Goal: Task Accomplishment & Management: Manage account settings

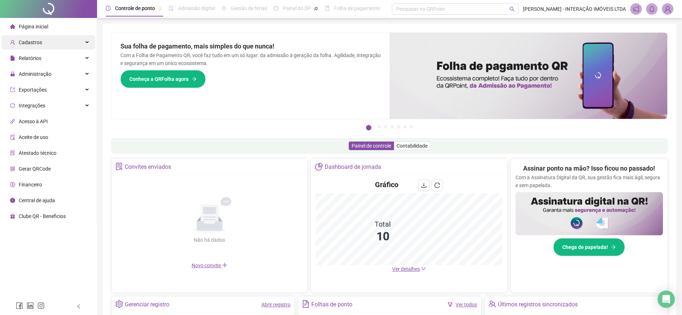
click at [80, 41] on div "Cadastros" at bounding box center [48, 42] width 94 height 14
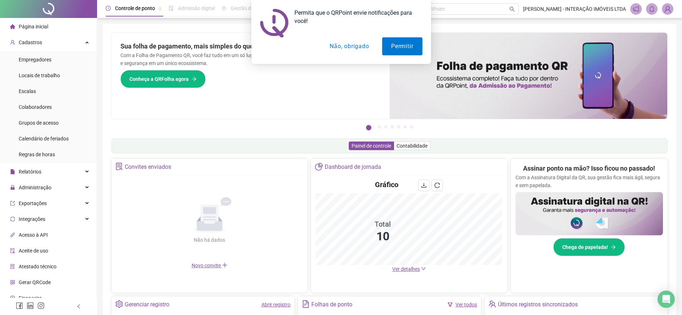
click at [354, 48] on button "Não, obrigado" at bounding box center [348, 46] width 57 height 18
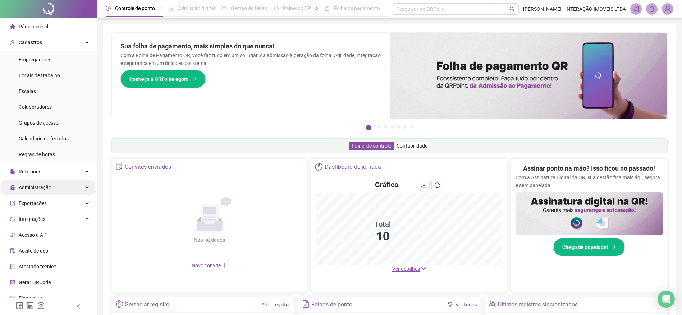
click at [77, 184] on div "Administração" at bounding box center [48, 187] width 94 height 14
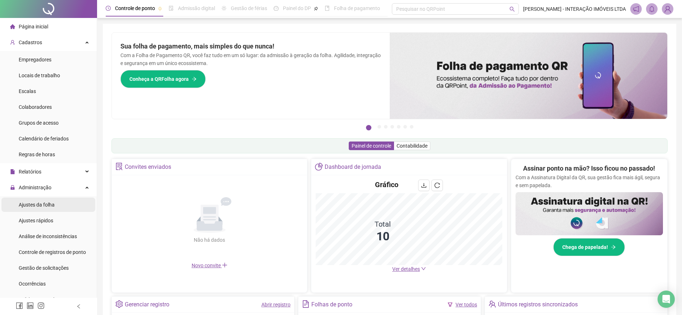
click at [54, 204] on span "Ajustes da folha" at bounding box center [37, 205] width 36 height 6
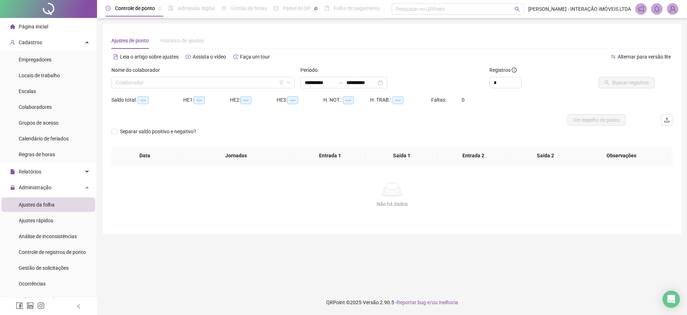
type input "**********"
click at [288, 83] on icon "down" at bounding box center [288, 82] width 4 height 4
click at [202, 84] on input "search" at bounding box center [200, 82] width 168 height 11
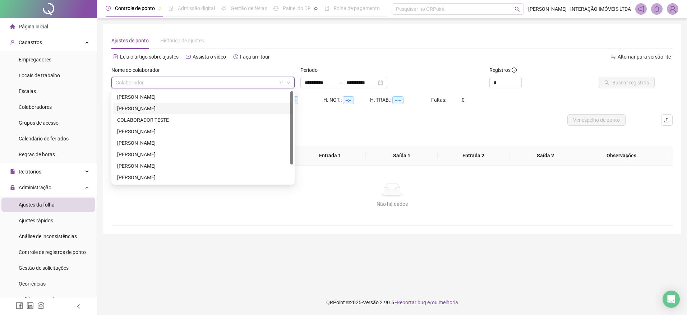
click at [177, 107] on div "[PERSON_NAME]" at bounding box center [203, 109] width 172 height 8
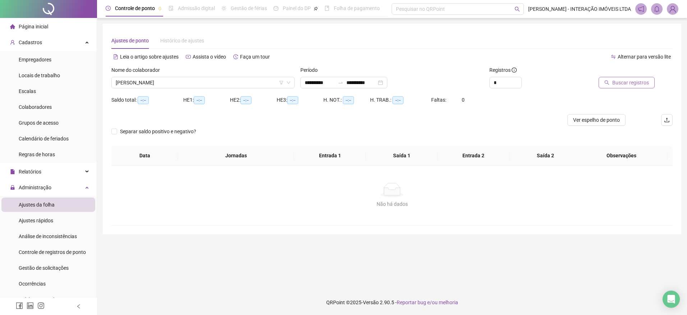
click at [632, 80] on span "Buscar registros" at bounding box center [630, 83] width 37 height 8
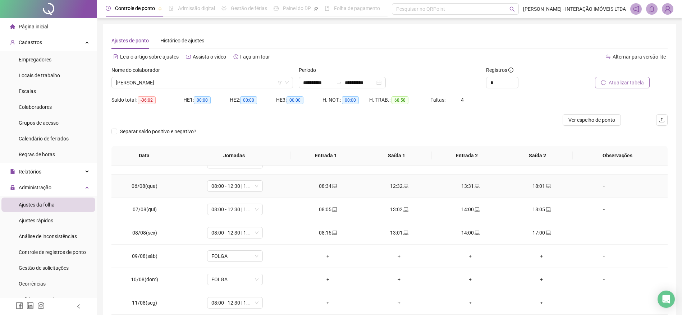
scroll to position [144, 0]
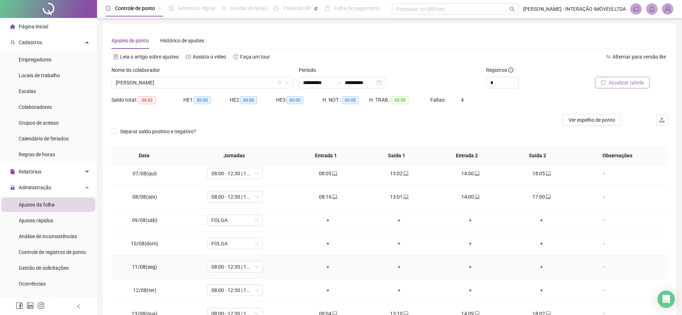
click at [601, 266] on div "-" at bounding box center [603, 267] width 42 height 8
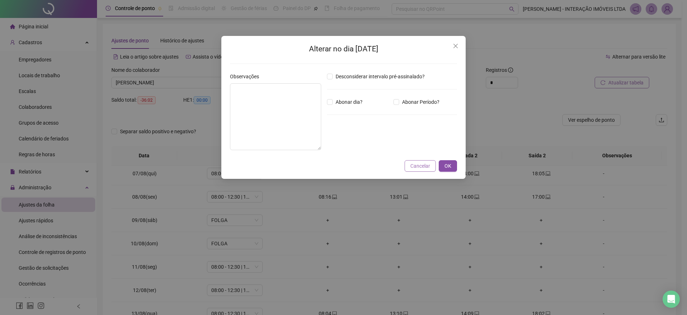
click at [423, 164] on span "Cancelar" at bounding box center [420, 166] width 20 height 8
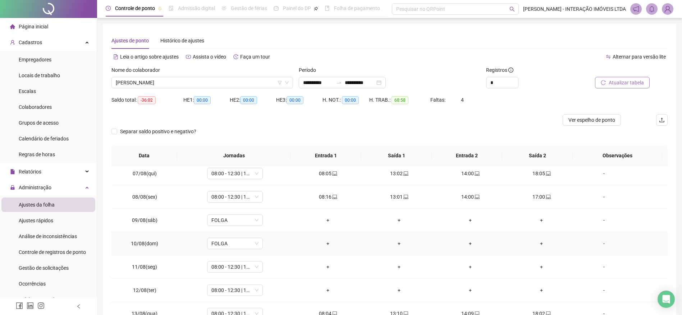
scroll to position [180, 0]
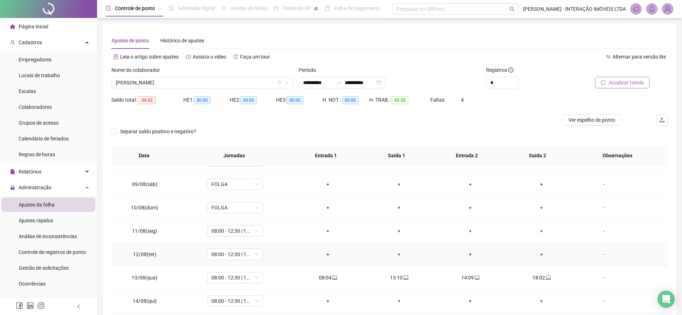
click at [325, 255] on div "+" at bounding box center [328, 254] width 60 height 8
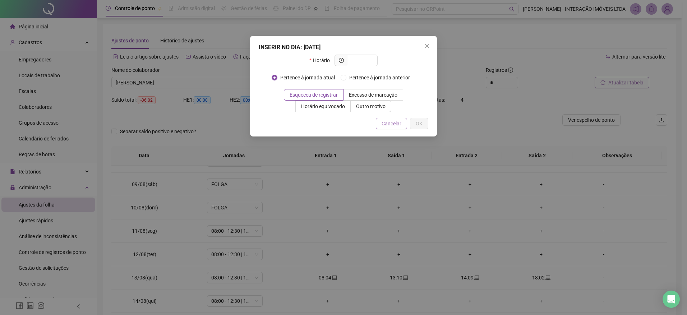
click at [397, 124] on span "Cancelar" at bounding box center [392, 124] width 20 height 8
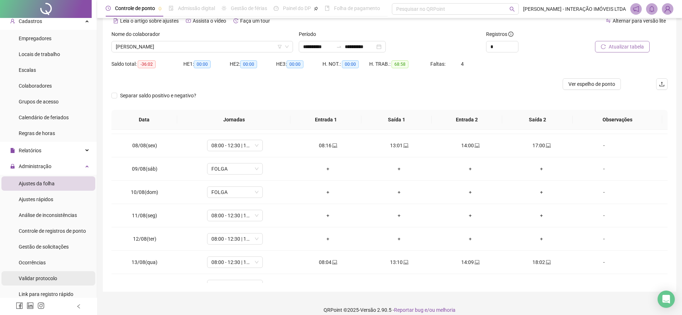
scroll to position [0, 0]
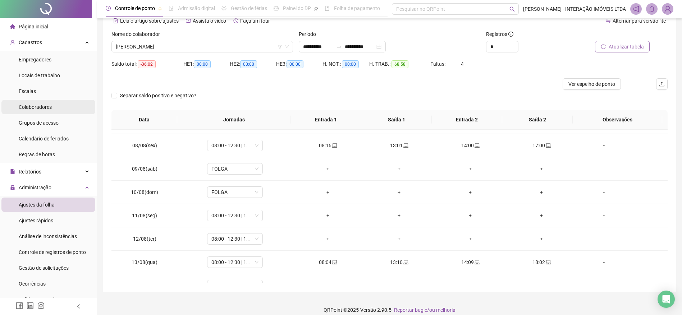
click at [58, 107] on li "Colaboradores" at bounding box center [48, 107] width 94 height 14
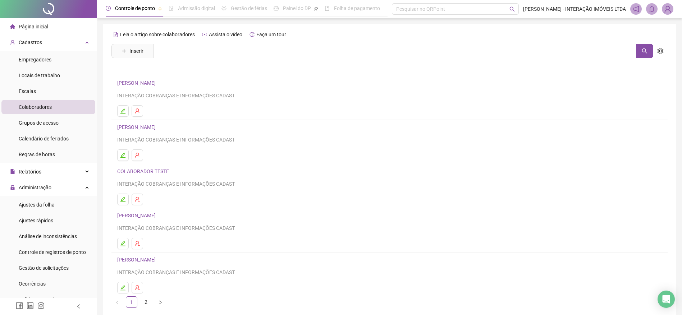
click at [156, 126] on link "[PERSON_NAME]" at bounding box center [137, 127] width 41 height 6
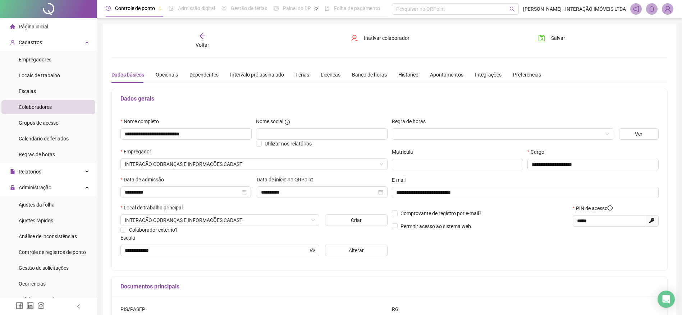
type input "**********"
click at [45, 204] on span "Ajustes da folha" at bounding box center [37, 205] width 36 height 6
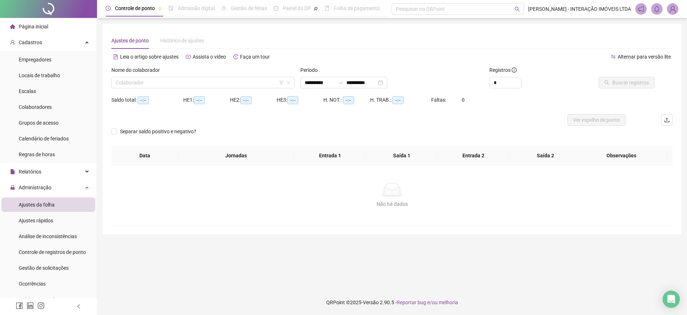
type input "**********"
click at [183, 84] on input "search" at bounding box center [200, 82] width 168 height 11
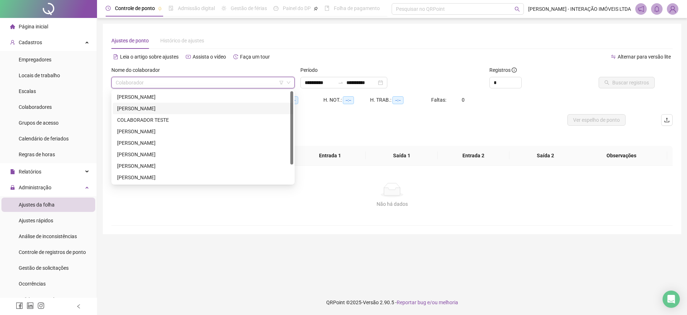
click at [176, 106] on div "[PERSON_NAME]" at bounding box center [203, 109] width 172 height 8
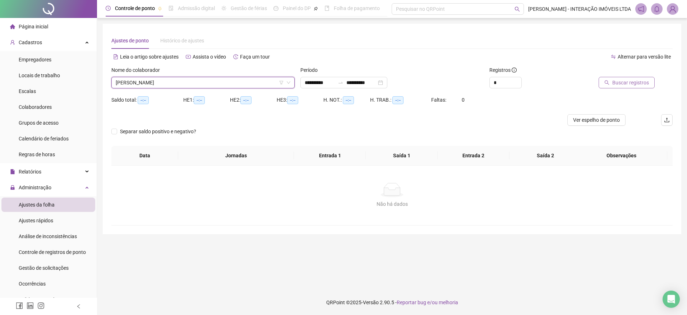
click at [627, 80] on span "Buscar registros" at bounding box center [630, 83] width 37 height 8
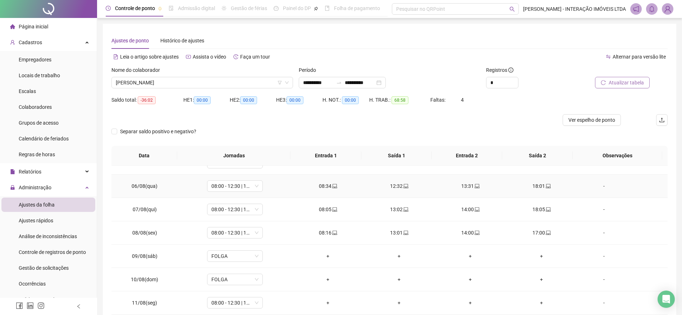
scroll to position [144, 0]
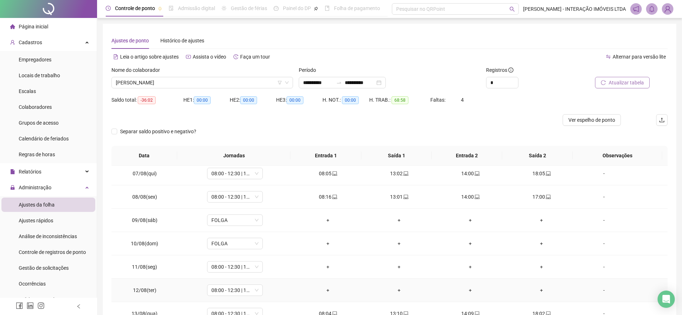
click at [599, 291] on div "-" at bounding box center [603, 290] width 42 height 8
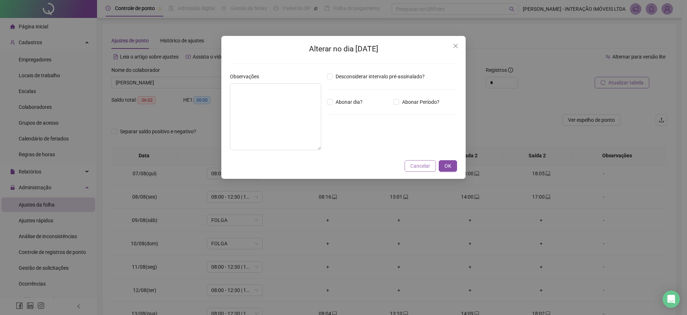
click at [425, 166] on span "Cancelar" at bounding box center [420, 166] width 20 height 8
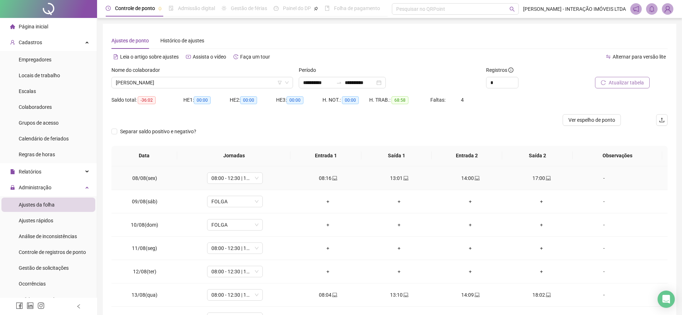
scroll to position [180, 0]
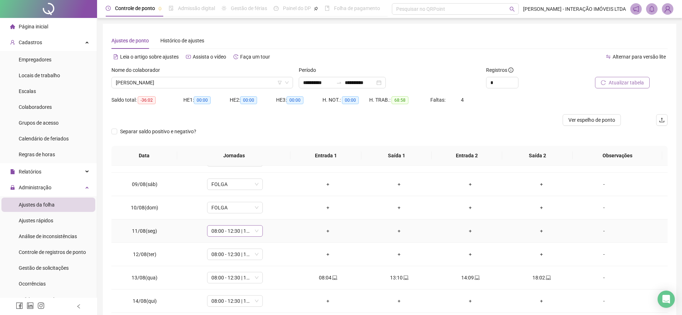
click at [254, 229] on span "08:00 - 12:30 | 13:30 - 18:00" at bounding box center [234, 231] width 47 height 11
click at [417, 125] on div at bounding box center [319, 119] width 417 height 11
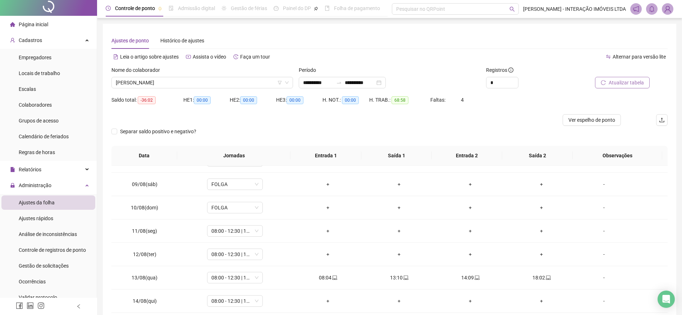
scroll to position [0, 0]
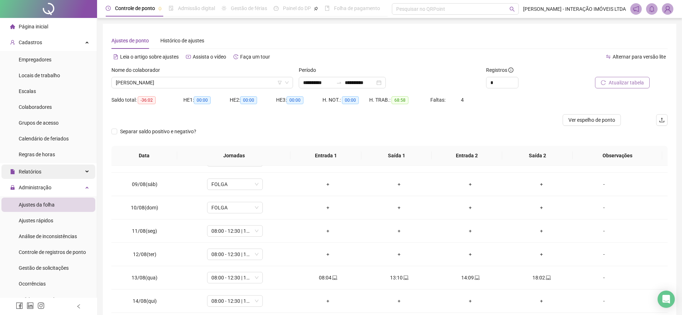
click at [86, 172] on icon at bounding box center [88, 172] width 4 height 0
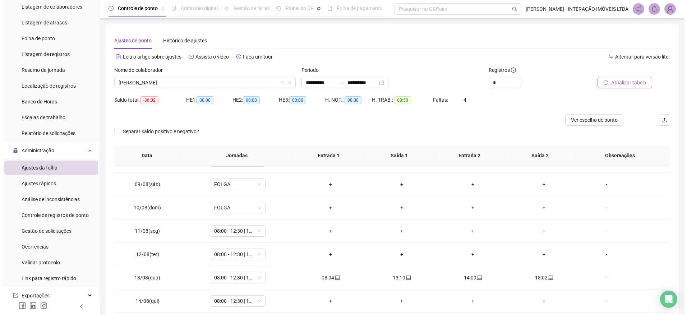
scroll to position [184, 0]
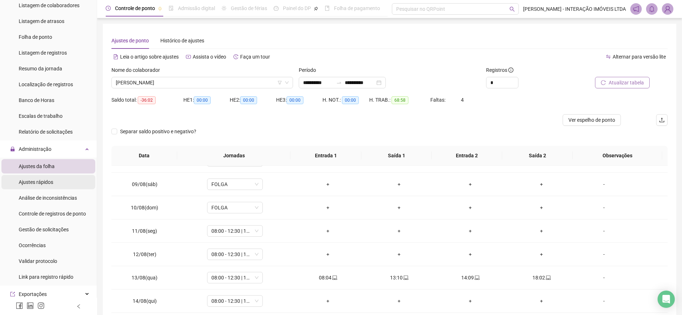
click at [60, 184] on li "Ajustes rápidos" at bounding box center [48, 182] width 94 height 14
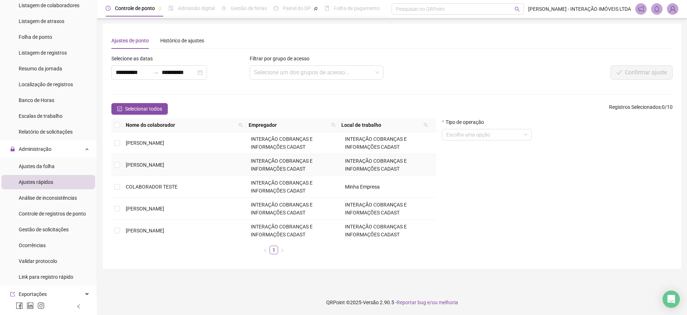
click at [164, 167] on span "[PERSON_NAME]" at bounding box center [145, 165] width 38 height 6
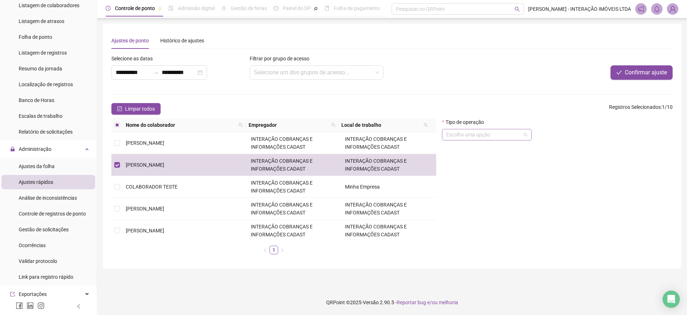
click at [528, 137] on div "Escolha uma opção" at bounding box center [487, 134] width 90 height 11
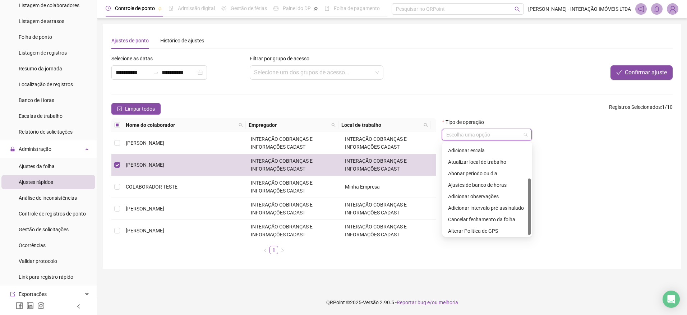
scroll to position [57, 0]
drag, startPoint x: 529, startPoint y: 157, endPoint x: 529, endPoint y: 208, distance: 51.0
click at [529, 208] on div at bounding box center [529, 207] width 3 height 56
click at [577, 202] on div "Tipo de operação Escolha uma opção" at bounding box center [557, 189] width 236 height 142
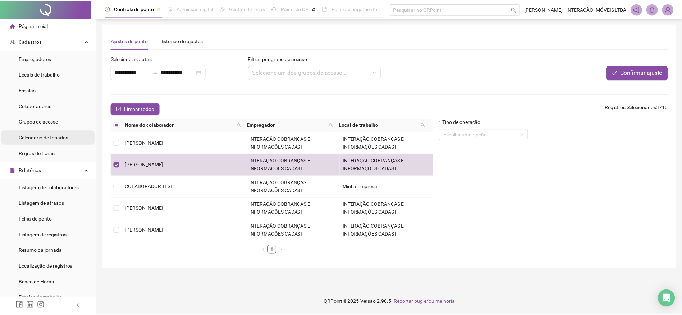
scroll to position [0, 0]
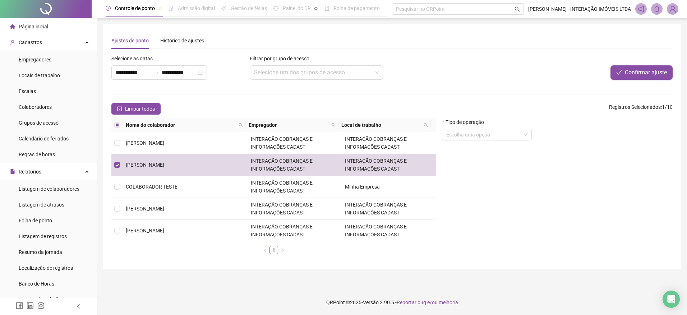
click at [36, 28] on span "Página inicial" at bounding box center [33, 27] width 29 height 6
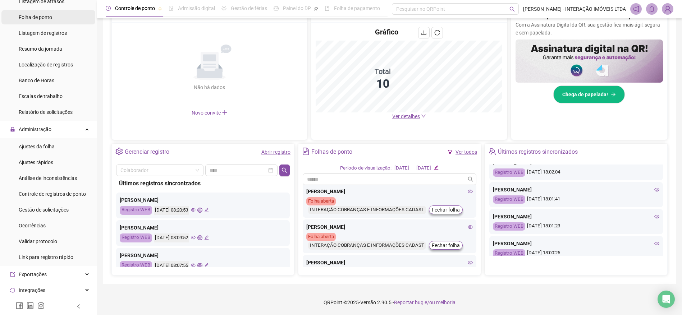
scroll to position [216, 0]
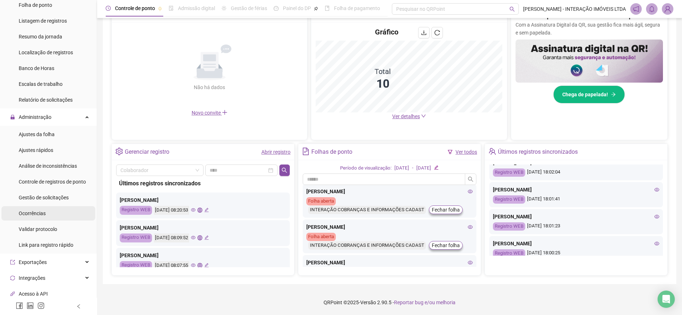
click at [54, 214] on li "Ocorrências" at bounding box center [48, 213] width 94 height 14
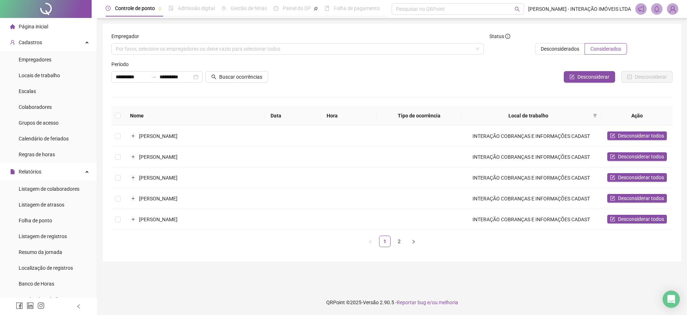
click at [35, 28] on span "Página inicial" at bounding box center [33, 27] width 29 height 6
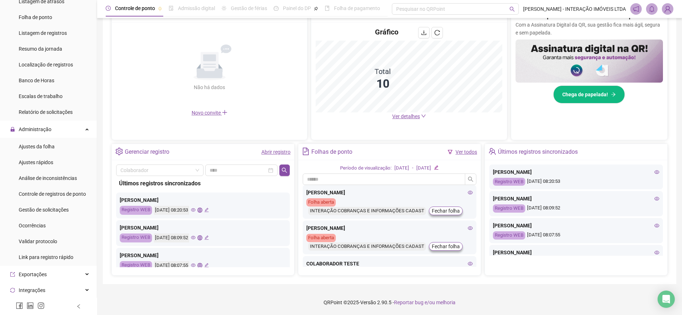
scroll to position [206, 0]
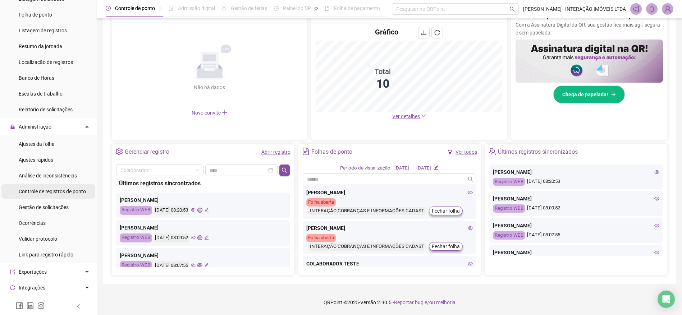
click at [51, 195] on div "Controle de registros de ponto" at bounding box center [52, 191] width 67 height 14
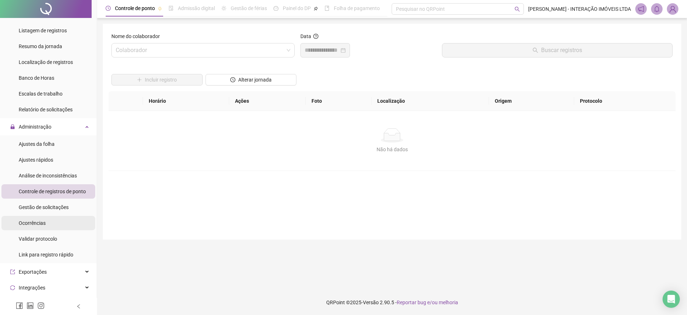
click at [46, 225] on li "Ocorrências" at bounding box center [48, 223] width 94 height 14
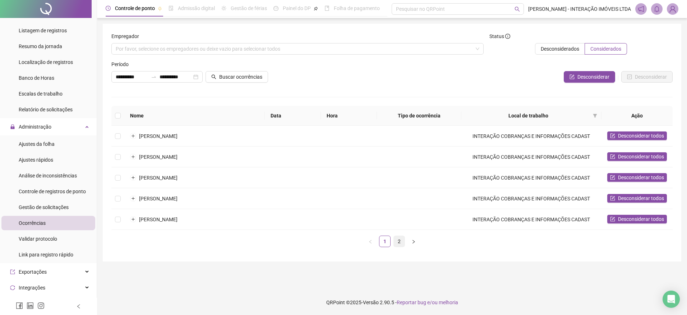
click at [399, 244] on link "2" at bounding box center [399, 241] width 11 height 11
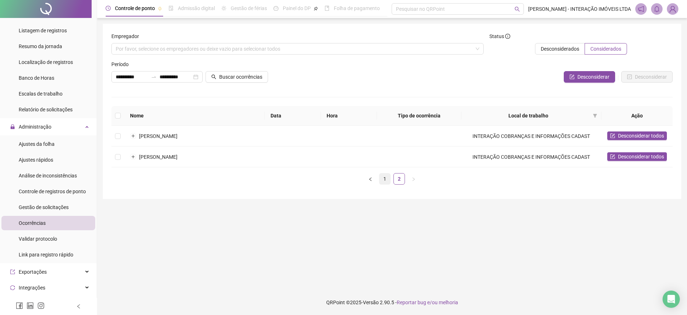
click at [384, 181] on link "1" at bounding box center [384, 179] width 11 height 11
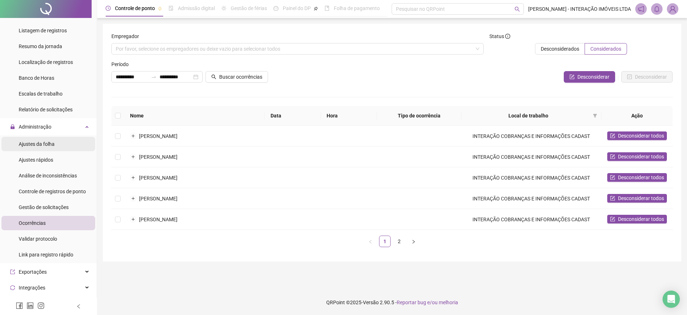
click at [40, 147] on span "Ajustes da folha" at bounding box center [37, 144] width 36 height 6
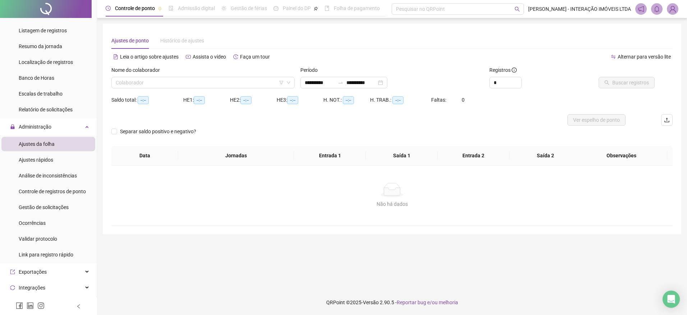
type input "**********"
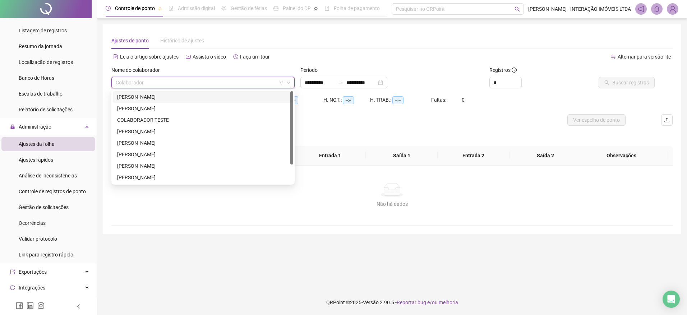
click at [205, 84] on input "search" at bounding box center [200, 82] width 168 height 11
click at [165, 121] on div "COLABORADOR TESTE" at bounding box center [203, 120] width 172 height 8
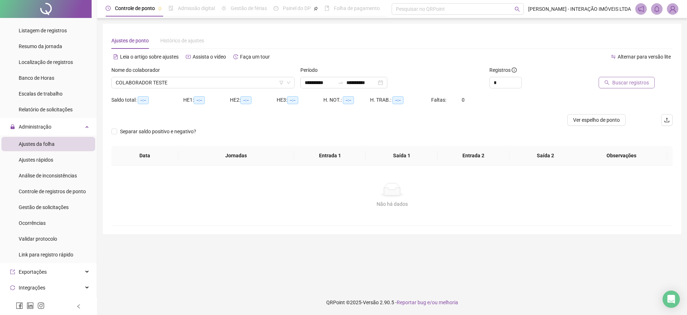
click at [619, 82] on span "Buscar registros" at bounding box center [630, 83] width 37 height 8
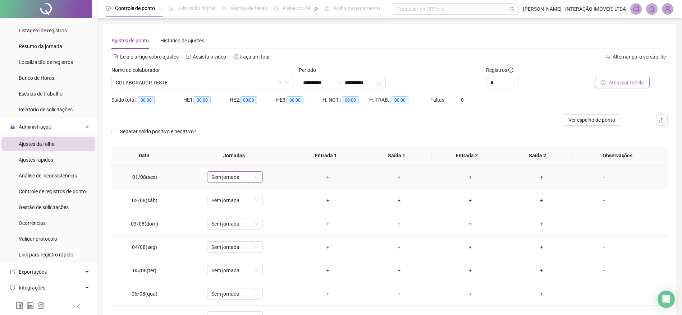
click at [258, 181] on div "Sem jornada" at bounding box center [235, 176] width 56 height 11
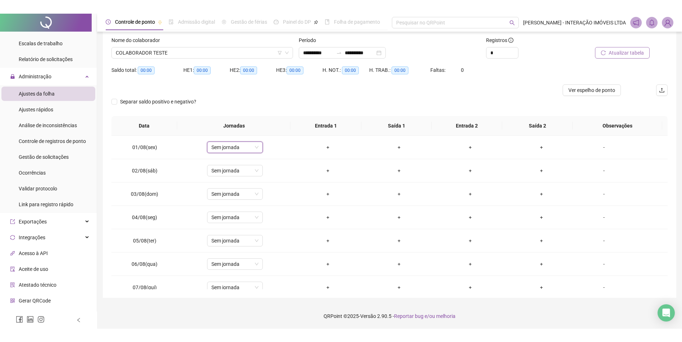
scroll to position [298, 0]
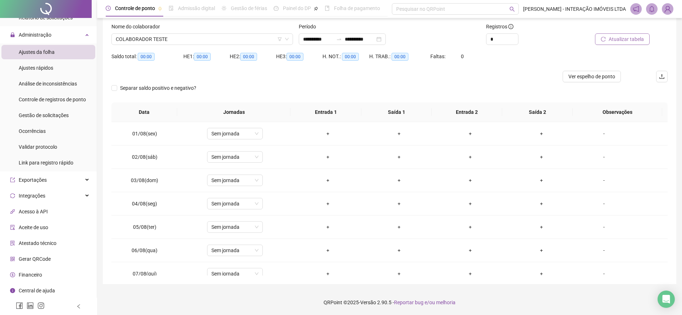
click at [43, 289] on span "Central de ajuda" at bounding box center [37, 291] width 36 height 6
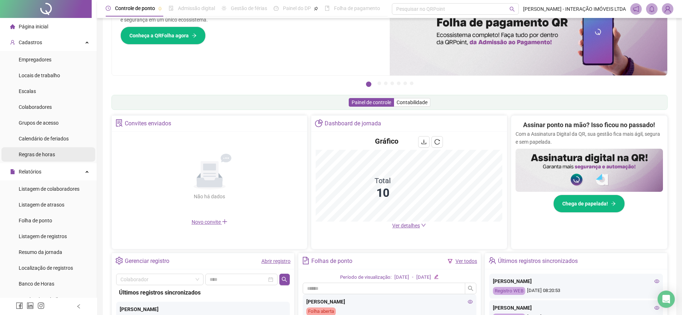
click at [48, 153] on span "Regras de horas" at bounding box center [37, 155] width 36 height 6
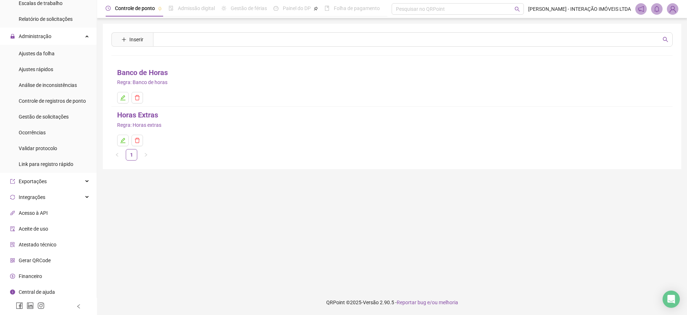
scroll to position [298, 0]
click at [49, 65] on span "Ajustes rápidos" at bounding box center [36, 68] width 34 height 6
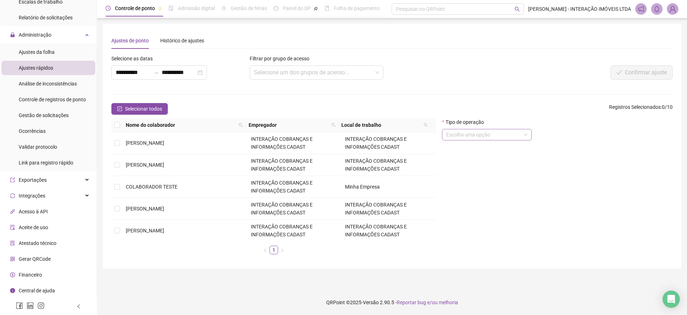
click at [516, 135] on input "search" at bounding box center [483, 134] width 75 height 11
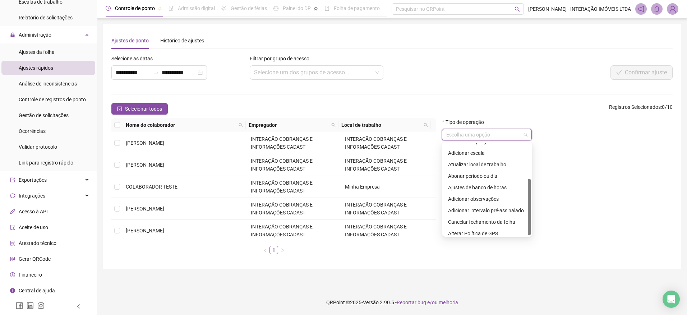
scroll to position [57, 0]
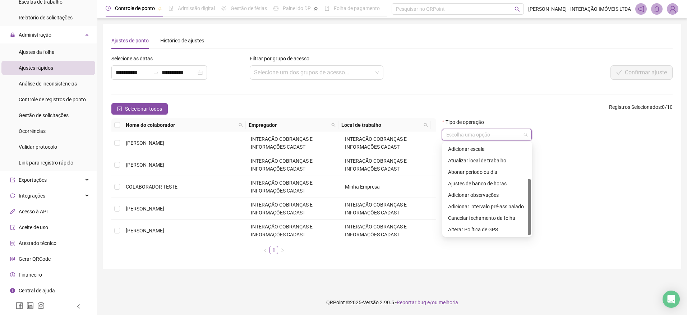
drag, startPoint x: 530, startPoint y: 155, endPoint x: 530, endPoint y: 206, distance: 51.0
click at [530, 206] on div at bounding box center [529, 207] width 3 height 56
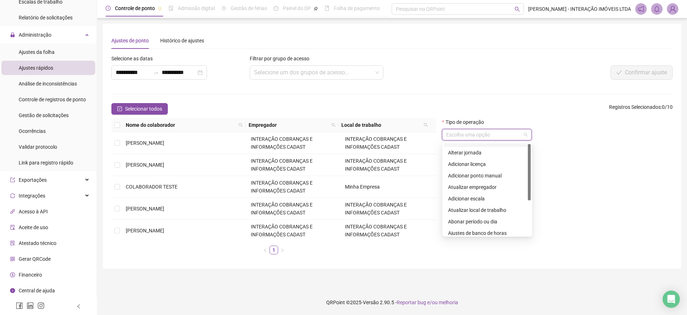
scroll to position [0, 0]
drag, startPoint x: 530, startPoint y: 206, endPoint x: 526, endPoint y: 165, distance: 40.8
click at [526, 165] on div "Adicionar férias Alterar jornada Adicionar licença Adicionar ponto manual Atual…" at bounding box center [487, 189] width 87 height 92
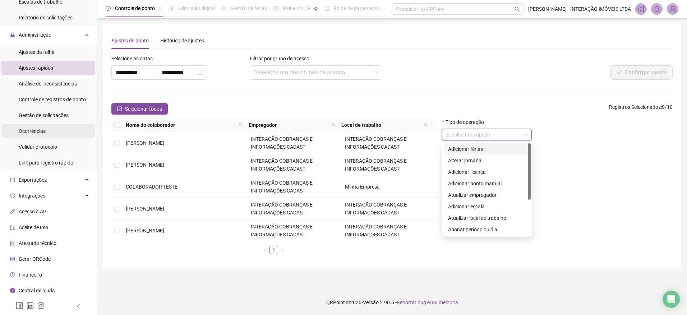
click at [60, 133] on li "Ocorrências" at bounding box center [48, 131] width 94 height 14
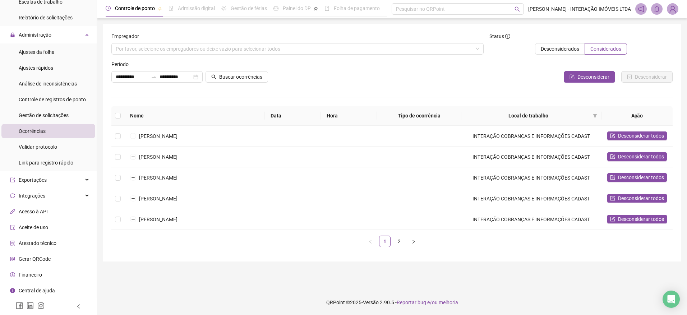
click at [49, 242] on span "Atestado técnico" at bounding box center [38, 243] width 38 height 6
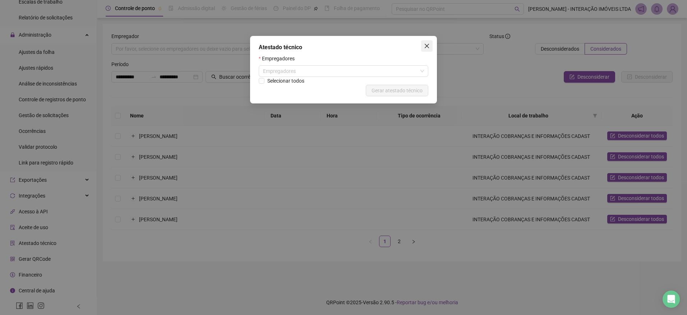
click at [428, 46] on icon "close" at bounding box center [427, 46] width 6 height 6
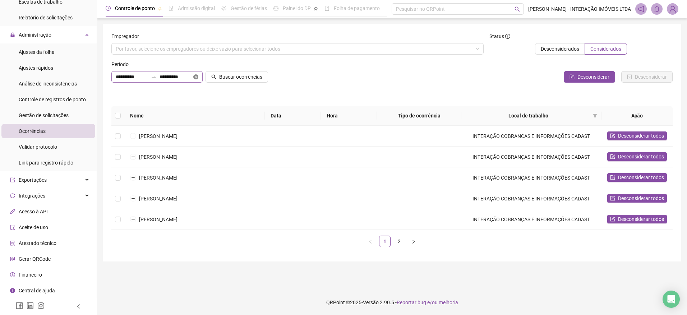
click at [196, 77] on icon "close-circle" at bounding box center [195, 76] width 5 height 5
click at [156, 79] on icon "swap-right" at bounding box center [154, 77] width 6 height 6
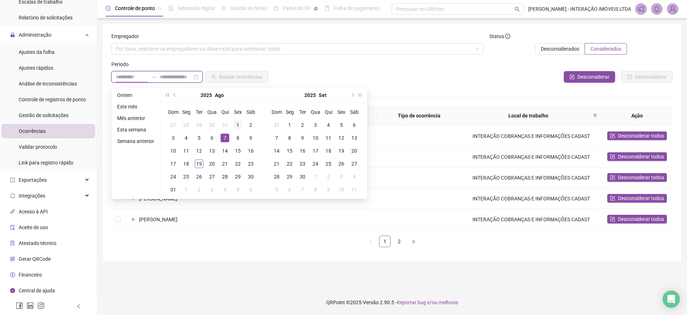
type input "**********"
click at [237, 122] on div "1" at bounding box center [238, 125] width 9 height 9
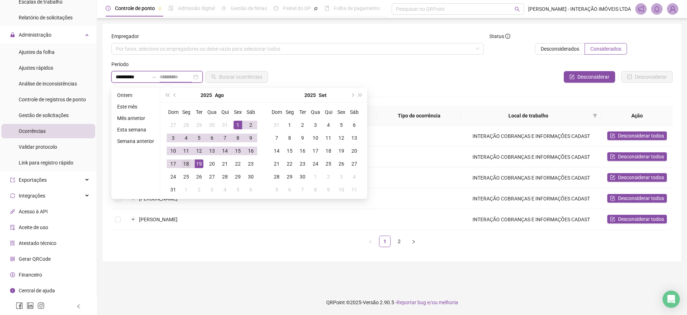
type input "**********"
click at [190, 164] on td "18" at bounding box center [186, 163] width 13 height 13
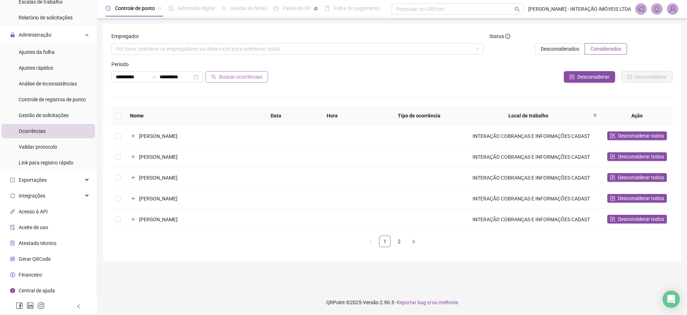
click at [231, 75] on span "Buscar ocorrências" at bounding box center [240, 77] width 43 height 8
click at [416, 246] on button "button" at bounding box center [413, 241] width 11 height 11
